Goal: Task Accomplishment & Management: Manage account settings

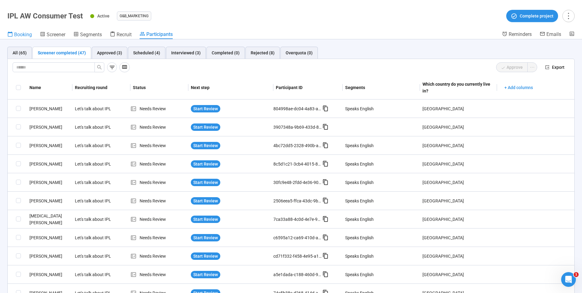
click at [19, 31] on link "Booking" at bounding box center [19, 35] width 25 height 8
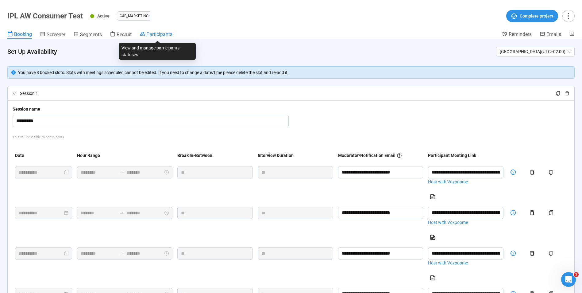
click at [162, 34] on span "Participants" at bounding box center [159, 34] width 26 height 6
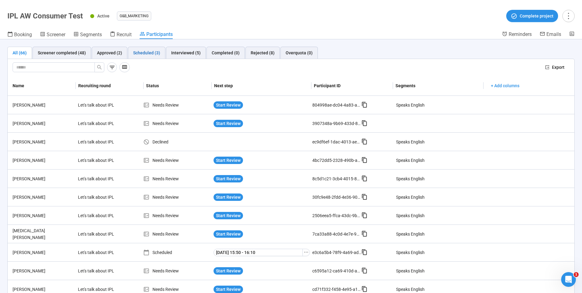
click at [147, 52] on div "Scheduled (3)" at bounding box center [146, 52] width 27 height 7
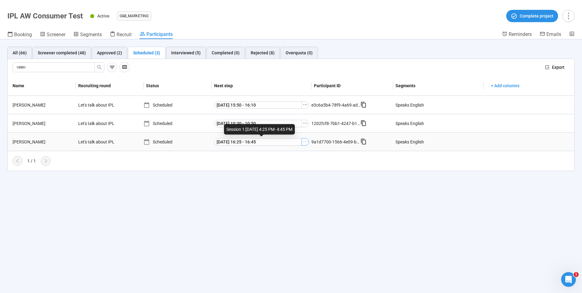
click at [308, 143] on icon "ellipsis" at bounding box center [305, 141] width 5 height 5
click at [285, 173] on span "Decline participant" at bounding box center [295, 172] width 61 height 7
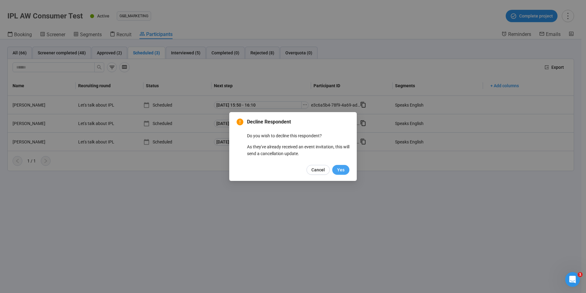
click at [337, 168] on button "Yes" at bounding box center [340, 170] width 17 height 10
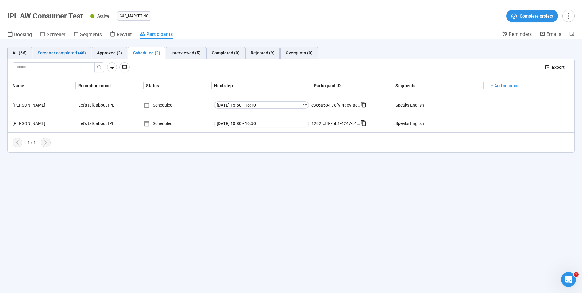
click at [67, 51] on div "Screener completed (48)" at bounding box center [62, 52] width 48 height 7
